Goal: Information Seeking & Learning: Learn about a topic

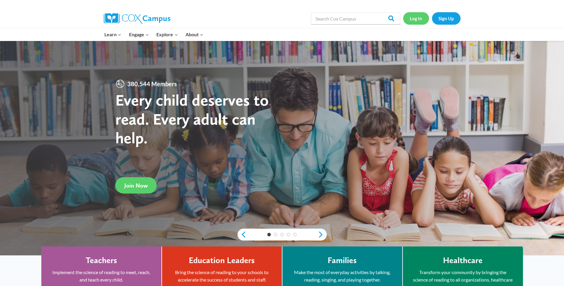
click at [419, 21] on link "Log In" at bounding box center [416, 18] width 26 height 12
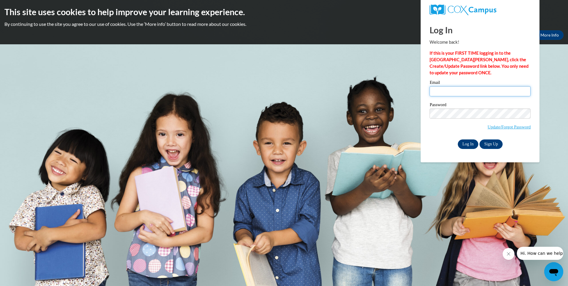
type input "thomaskelene@gmail.com"
click at [465, 147] on input "Log In" at bounding box center [468, 144] width 21 height 10
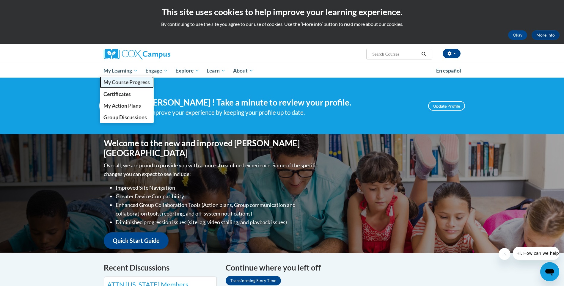
click at [138, 82] on span "My Course Progress" at bounding box center [126, 82] width 46 height 6
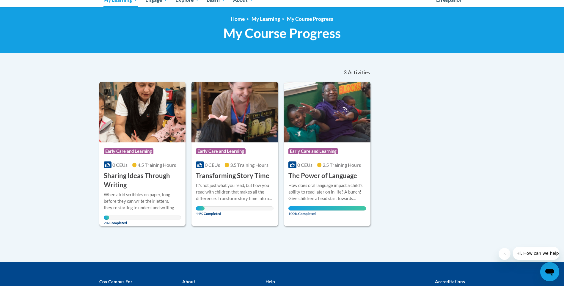
scroll to position [89, 0]
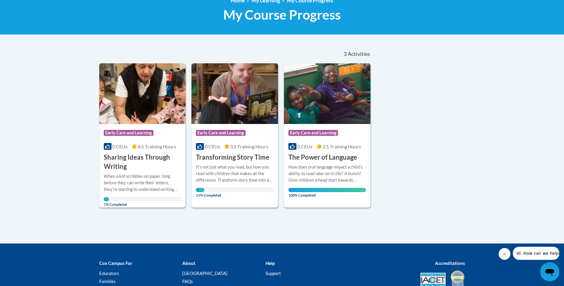
click at [223, 173] on div "It's not just what you read, but how you read with children that makes all the …" at bounding box center [235, 174] width 78 height 20
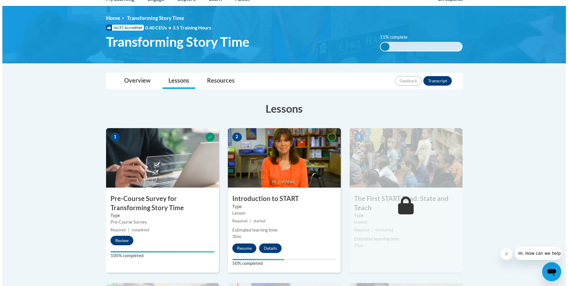
scroll to position [89, 0]
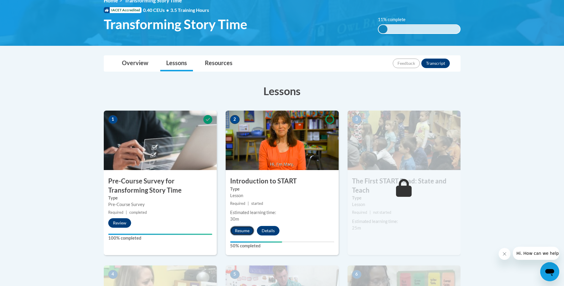
click at [244, 234] on button "Resume" at bounding box center [242, 231] width 24 height 10
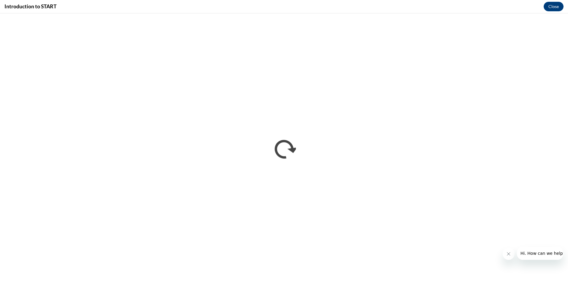
scroll to position [0, 0]
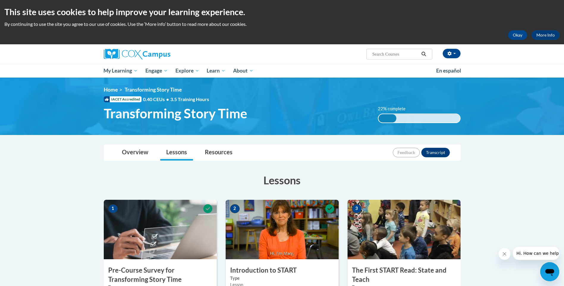
click at [411, 231] on img at bounding box center [403, 229] width 113 height 59
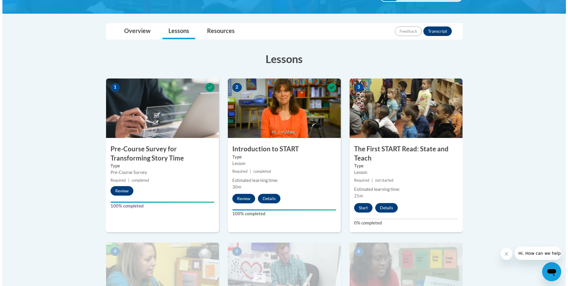
scroll to position [149, 0]
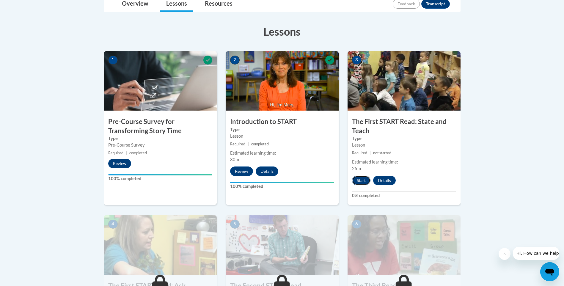
click at [358, 183] on button "Start" at bounding box center [361, 181] width 18 height 10
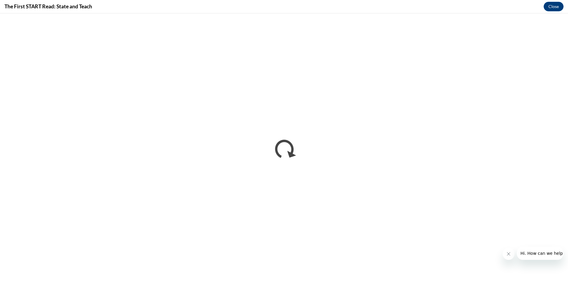
scroll to position [0, 0]
